Goal: Obtain resource: Obtain resource

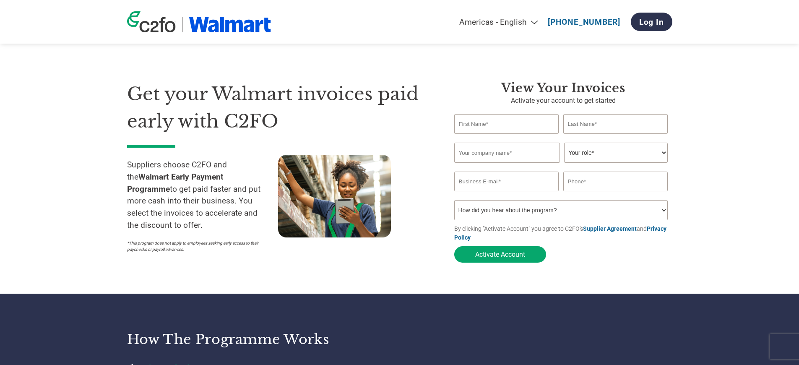
click at [531, 16] on div "Americas - English Américas - Español [GEOGRAPHIC_DATA] - Português [GEOGRAPHIC…" at bounding box center [505, 21] width 331 height 27
click at [530, 19] on select "Americas - English Américas - Español [GEOGRAPHIC_DATA] - Português [GEOGRAPHIC…" at bounding box center [446, 22] width 195 height 10
select select "en-US"
click at [411, 17] on select "Americas - English Américas - Español [GEOGRAPHIC_DATA] - Português [GEOGRAPHIC…" at bounding box center [446, 22] width 195 height 10
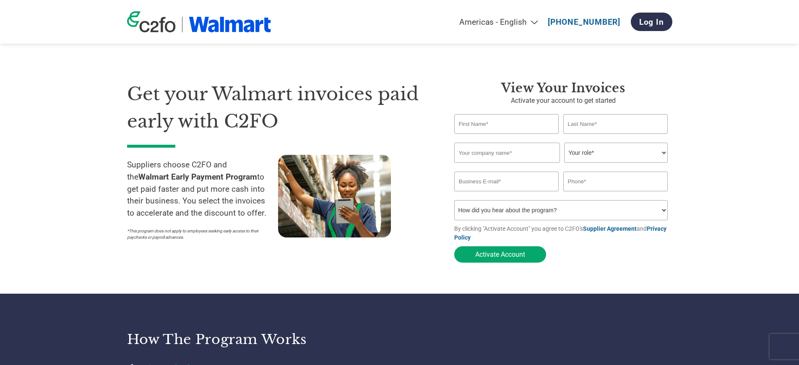
click at [379, 73] on div "Get your Walmart invoices paid early with C2FO Suppliers choose C2FO and the Wa…" at bounding box center [399, 157] width 545 height 220
drag, startPoint x: 218, startPoint y: 176, endPoint x: 226, endPoint y: 177, distance: 7.2
click at [226, 177] on strong "Walmart Early Payment Program" at bounding box center [197, 177] width 119 height 10
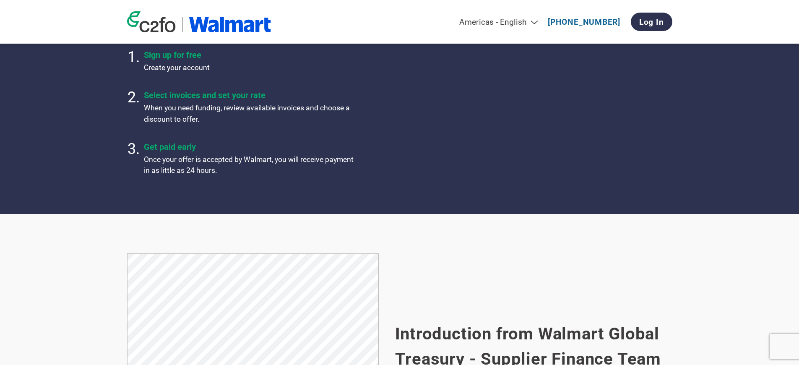
scroll to position [566, 0]
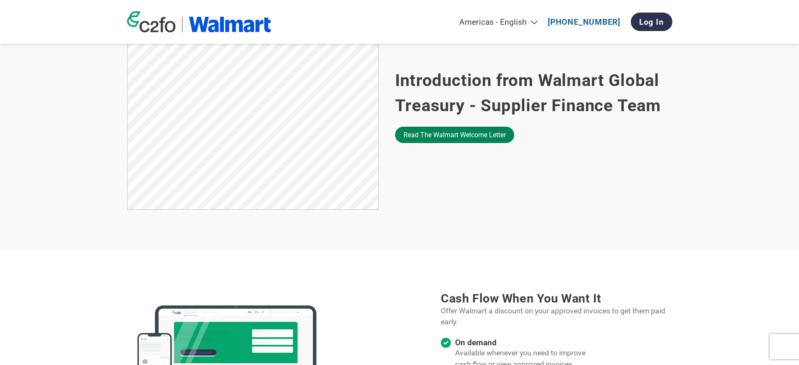
click at [423, 137] on link "Read the Walmart welcome letter" at bounding box center [454, 135] width 119 height 16
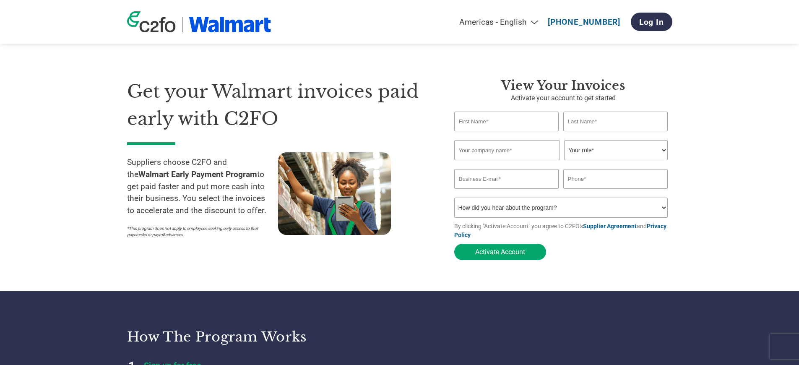
scroll to position [0, 0]
